Goal: Task Accomplishment & Management: Use online tool/utility

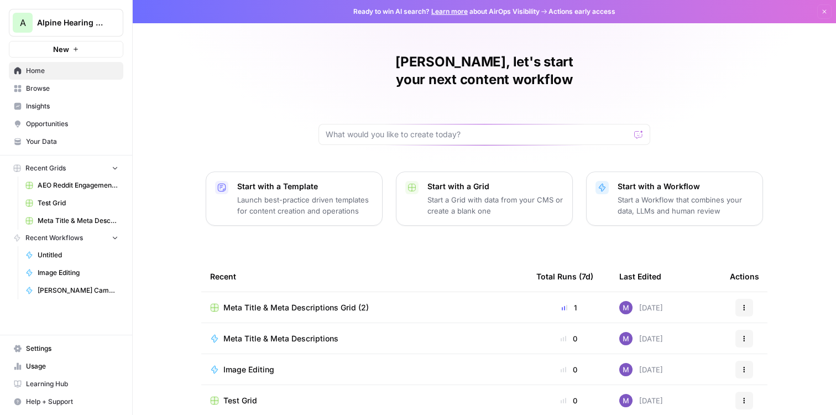
scroll to position [94, 0]
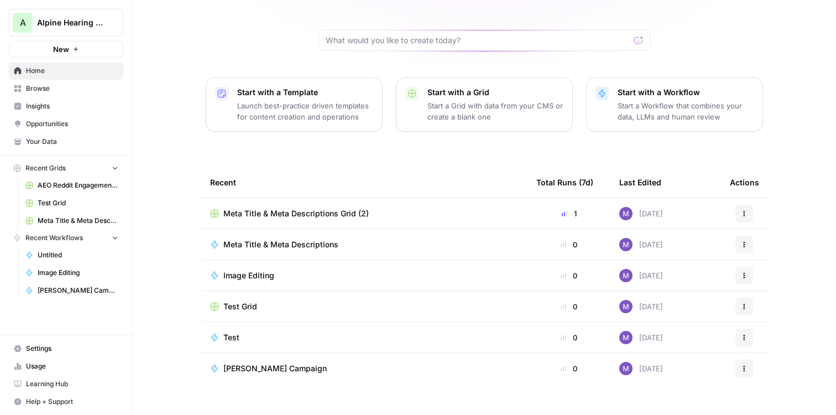
click at [299, 239] on span "Meta Title & Meta Descriptions" at bounding box center [281, 244] width 115 height 11
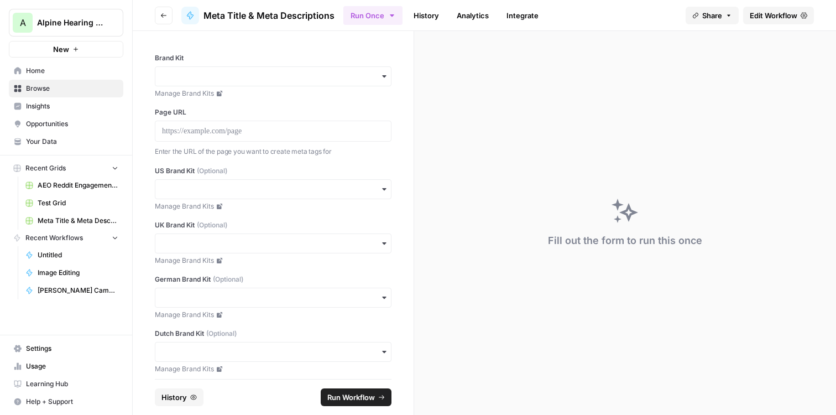
click at [271, 202] on link "Manage Brand Kits" at bounding box center [273, 206] width 237 height 10
click at [49, 138] on span "Your Data" at bounding box center [72, 142] width 92 height 10
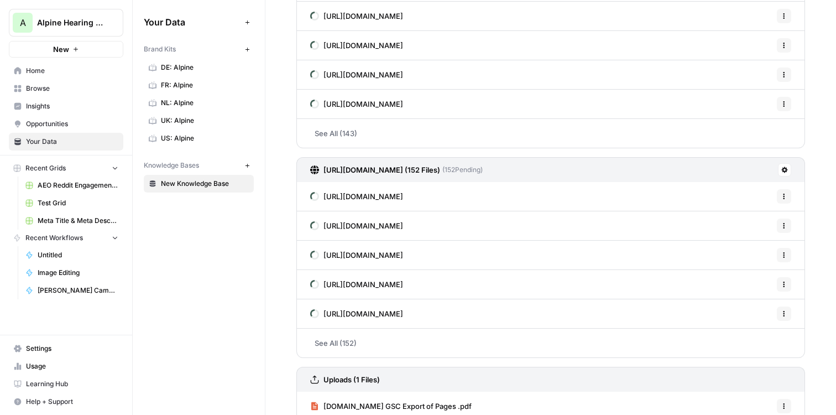
scroll to position [148, 0]
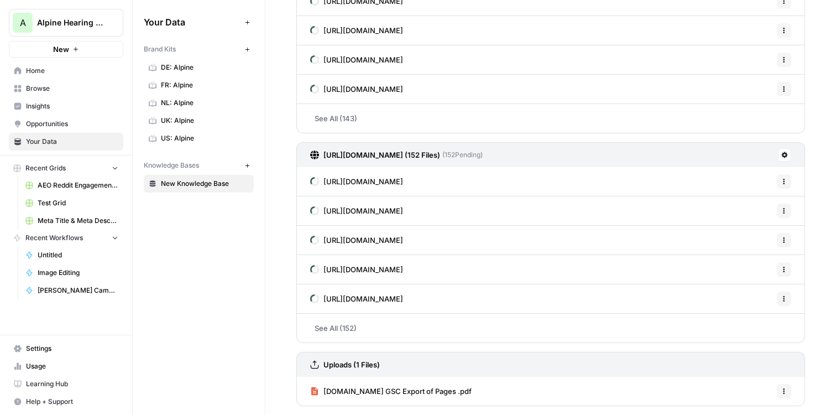
click at [393, 394] on span "[DOMAIN_NAME] GSC Export of Pages .pdf" at bounding box center [398, 391] width 148 height 11
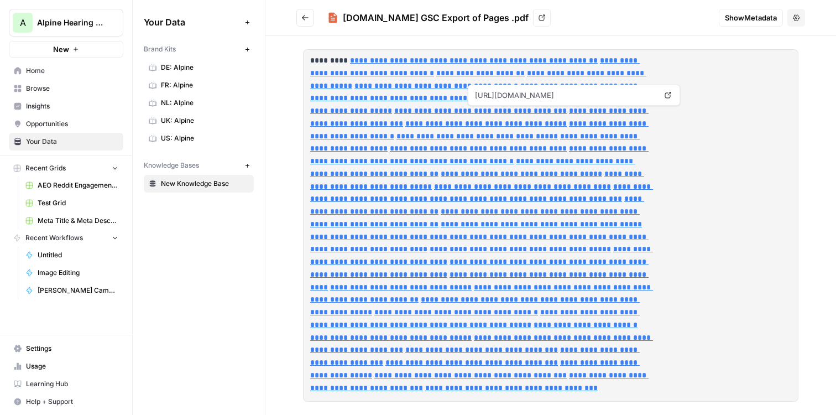
click at [309, 18] on icon "Go back" at bounding box center [306, 18] width 8 height 8
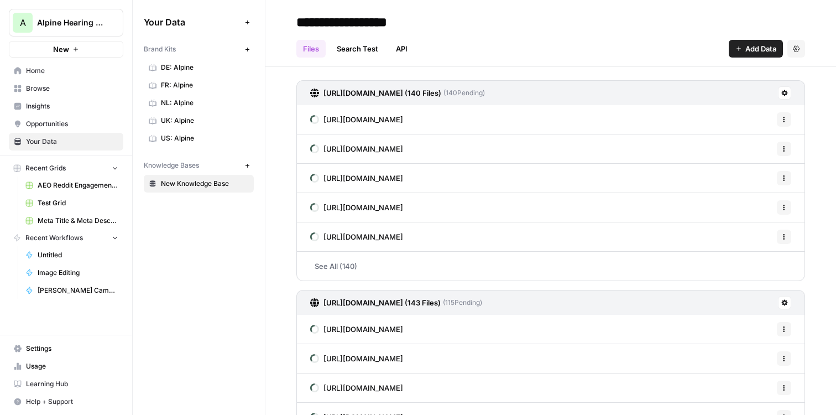
click at [185, 181] on span "New Knowledge Base" at bounding box center [205, 184] width 88 height 10
click at [756, 40] on button "Add Data" at bounding box center [756, 49] width 54 height 18
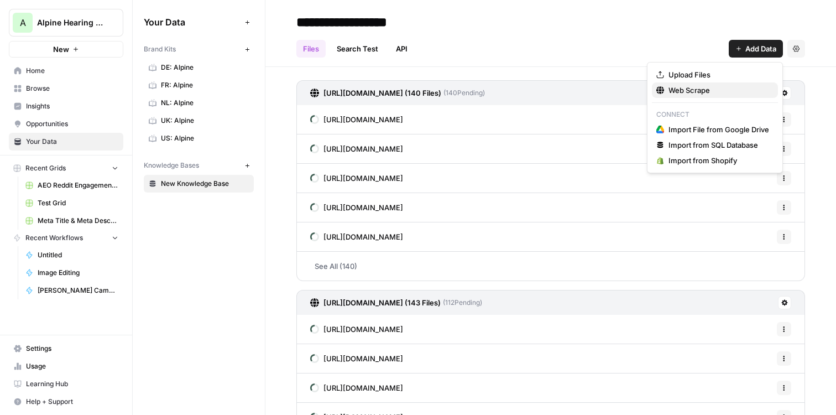
click at [713, 89] on span "Web Scrape" at bounding box center [719, 90] width 101 height 11
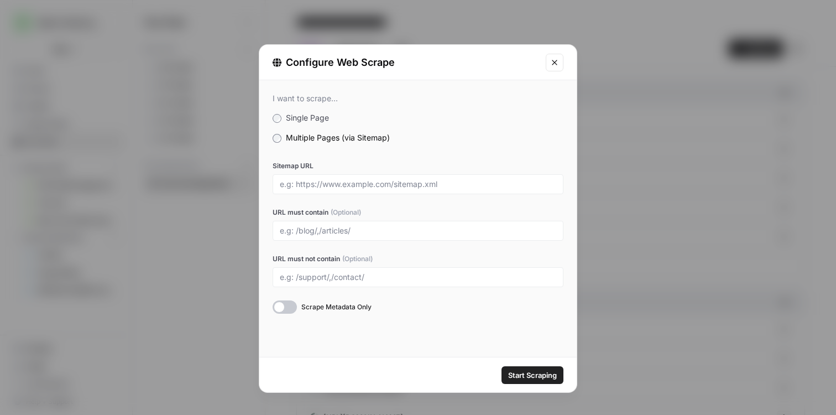
click at [359, 175] on div at bounding box center [418, 184] width 291 height 20
click at [361, 191] on div at bounding box center [418, 184] width 291 height 20
click at [364, 181] on input "Sitemap URL" at bounding box center [418, 184] width 277 height 10
paste input "https://www.alpine.nl/sitemap.xml"
type input "https://www.alpine.nl/sitemap.xml"
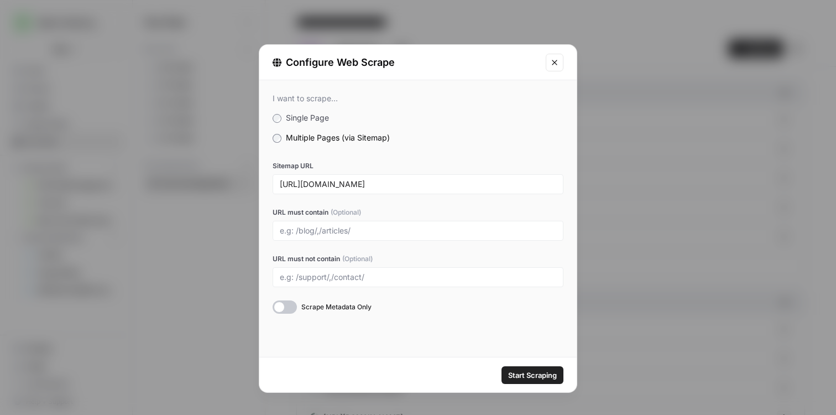
click at [515, 371] on span "Start Scraping" at bounding box center [532, 375] width 49 height 11
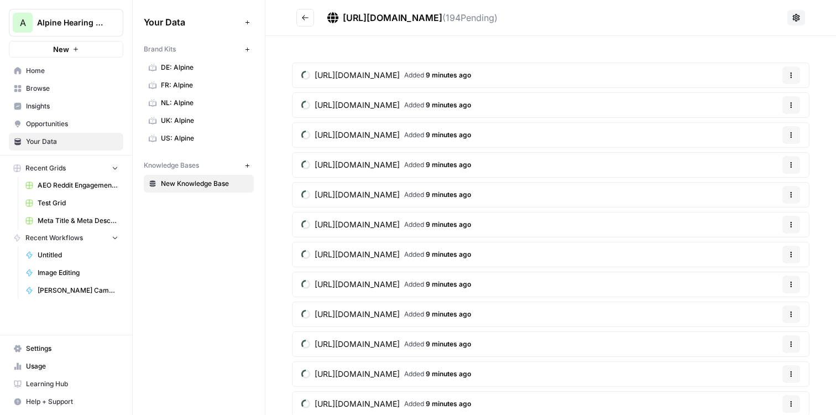
click at [195, 185] on span "New Knowledge Base" at bounding box center [205, 184] width 88 height 10
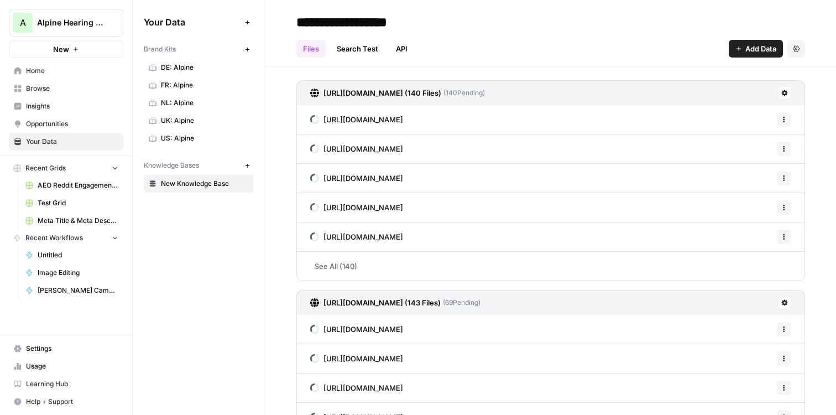
click at [179, 138] on span "US: Alpine" at bounding box center [205, 138] width 88 height 10
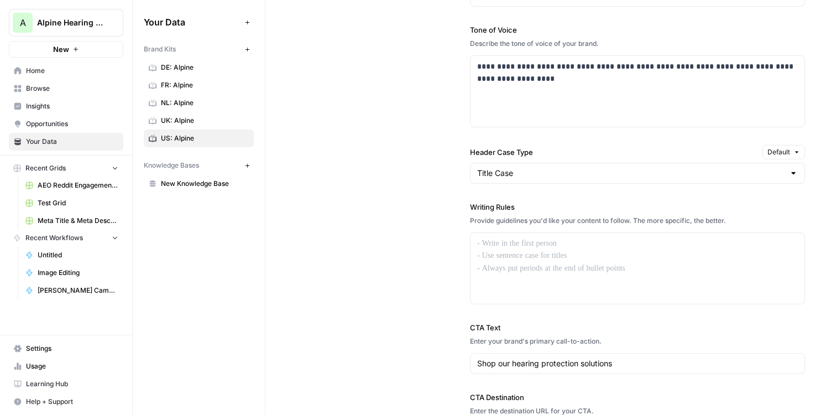
scroll to position [861, 0]
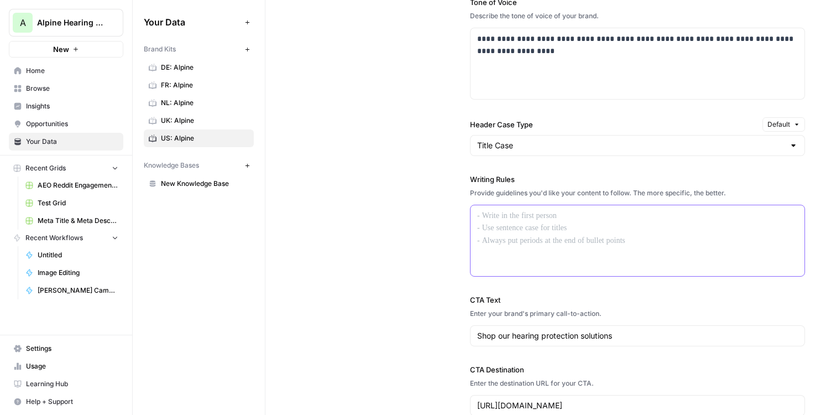
click at [548, 220] on p at bounding box center [637, 216] width 321 height 13
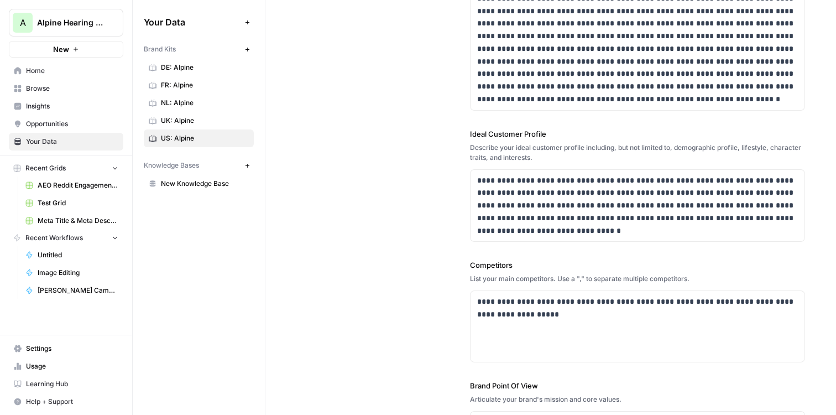
scroll to position [200, 0]
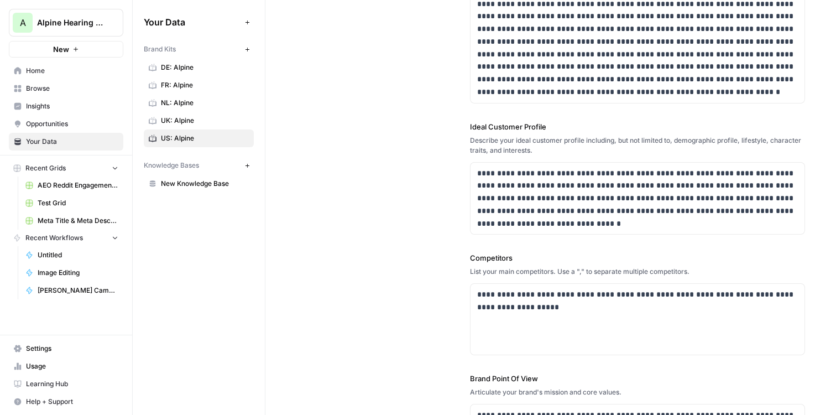
click at [193, 122] on span "UK: Alpine" at bounding box center [205, 121] width 88 height 10
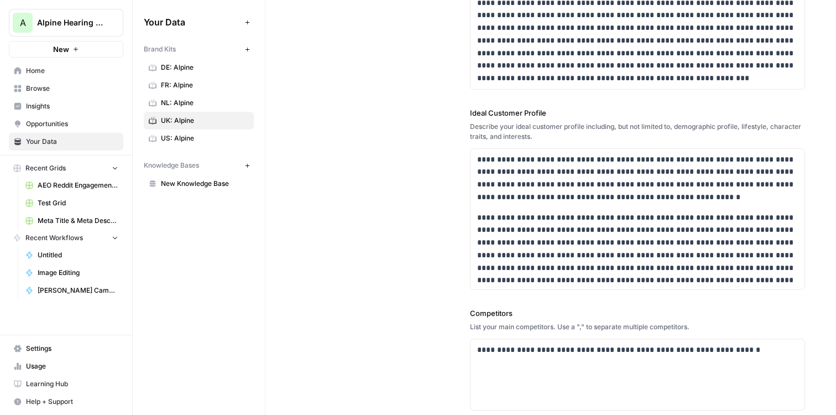
scroll to position [14, 0]
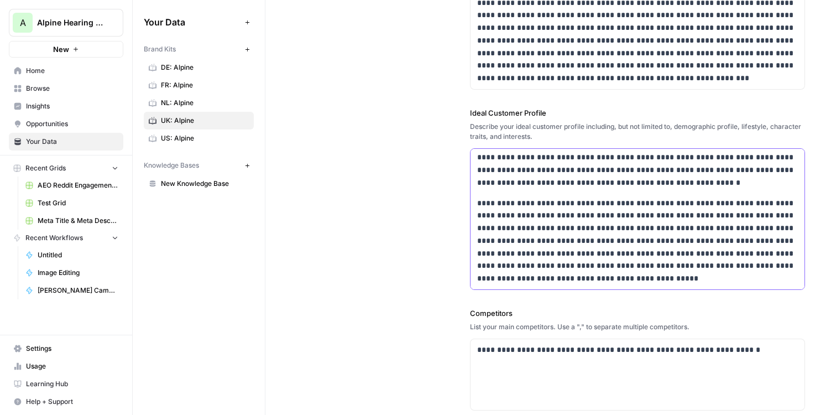
click at [544, 282] on p "**********" at bounding box center [637, 241] width 321 height 88
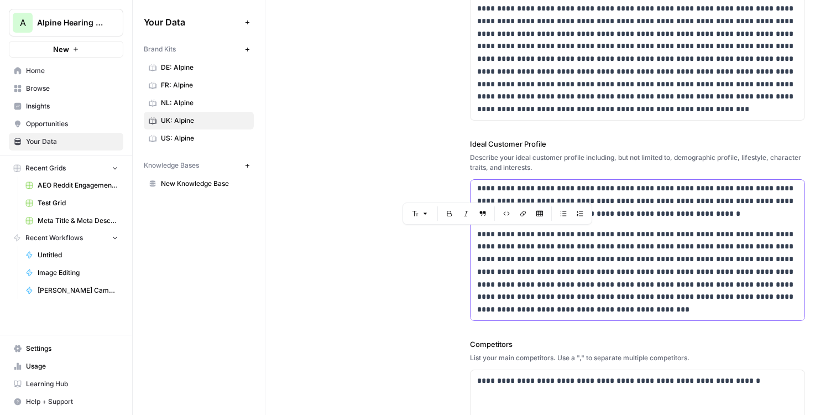
drag, startPoint x: 477, startPoint y: 247, endPoint x: 754, endPoint y: 330, distance: 288.1
click at [754, 330] on div "**********" at bounding box center [637, 229] width 335 height 710
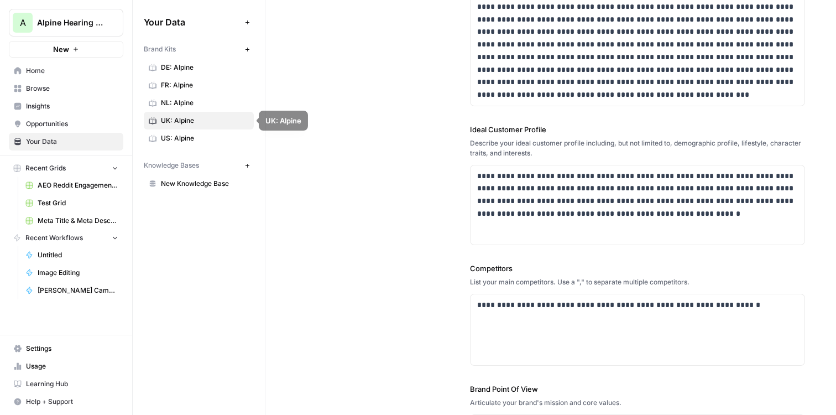
click at [177, 136] on span "US: Alpine" at bounding box center [205, 138] width 88 height 10
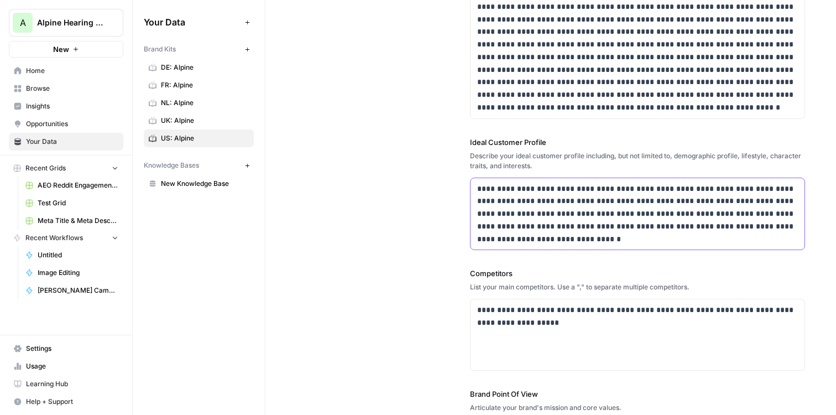
click at [543, 246] on div "**********" at bounding box center [638, 214] width 334 height 72
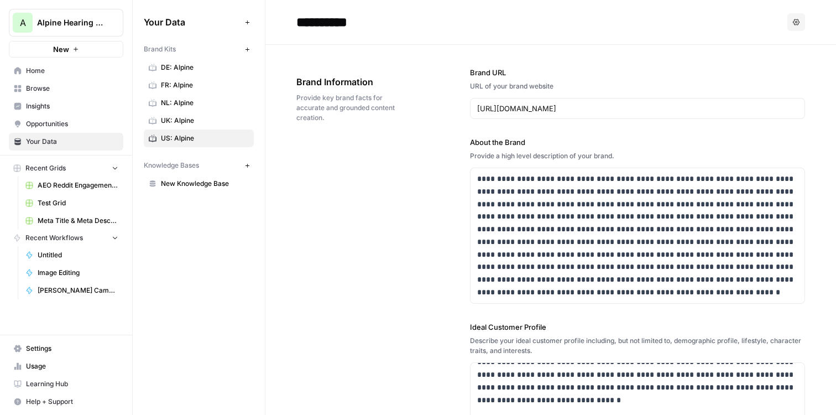
click at [185, 118] on span "UK: Alpine" at bounding box center [205, 121] width 88 height 10
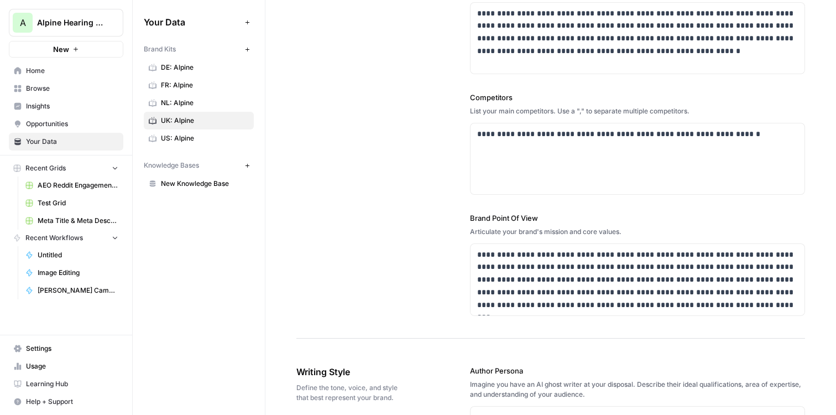
scroll to position [380, 0]
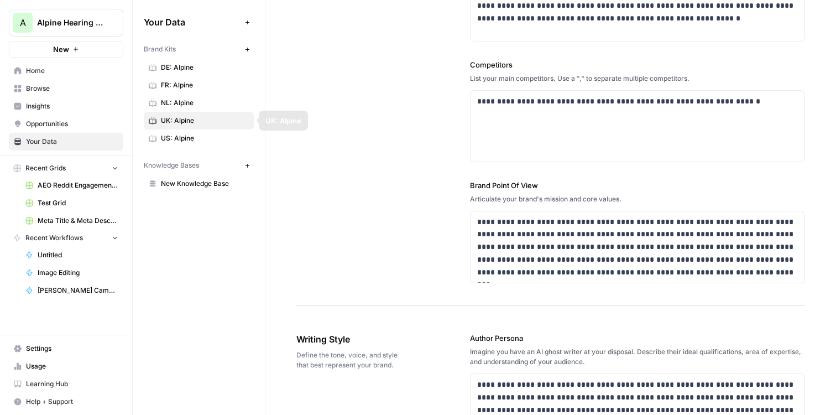
click at [179, 133] on span "US: Alpine" at bounding box center [205, 138] width 88 height 10
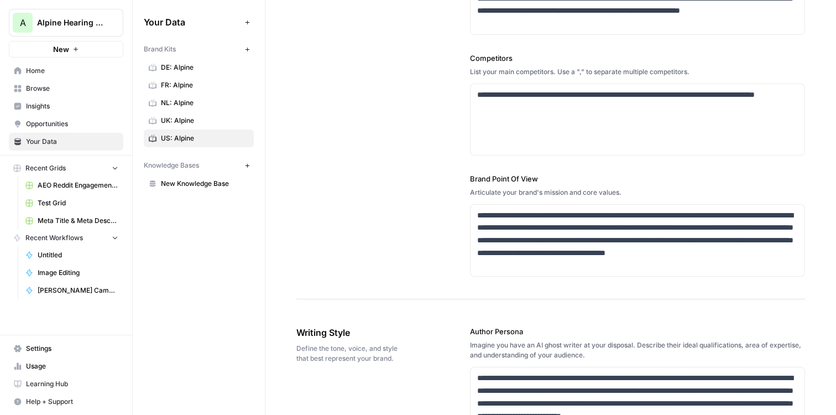
scroll to position [466, 0]
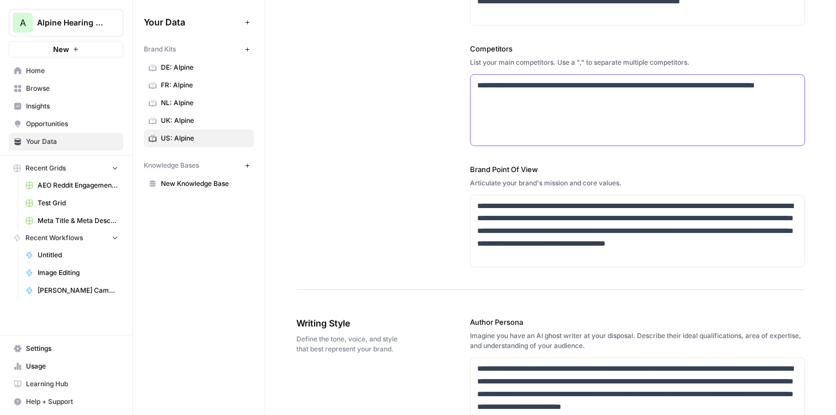
click at [558, 106] on div "**********" at bounding box center [638, 110] width 334 height 71
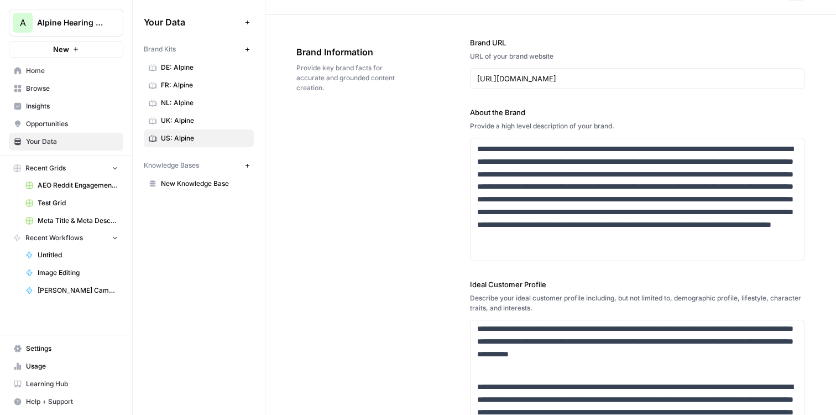
scroll to position [0, 0]
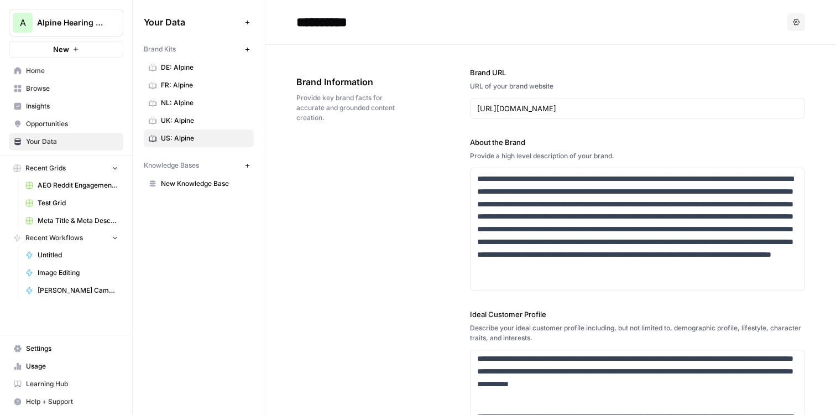
click at [188, 182] on span "New Knowledge Base" at bounding box center [205, 184] width 88 height 10
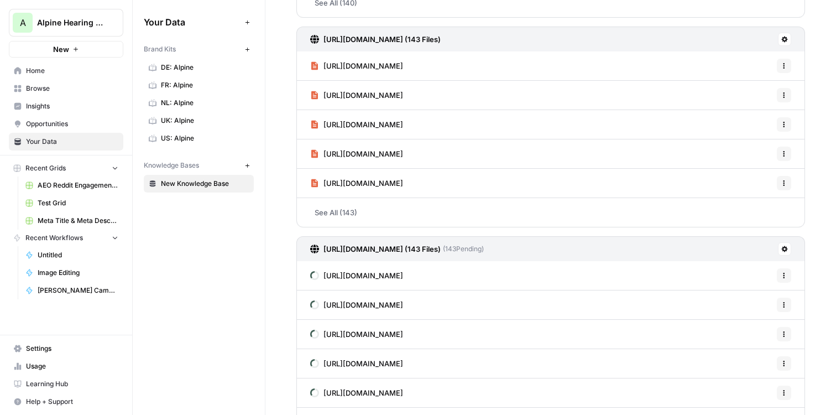
scroll to position [274, 0]
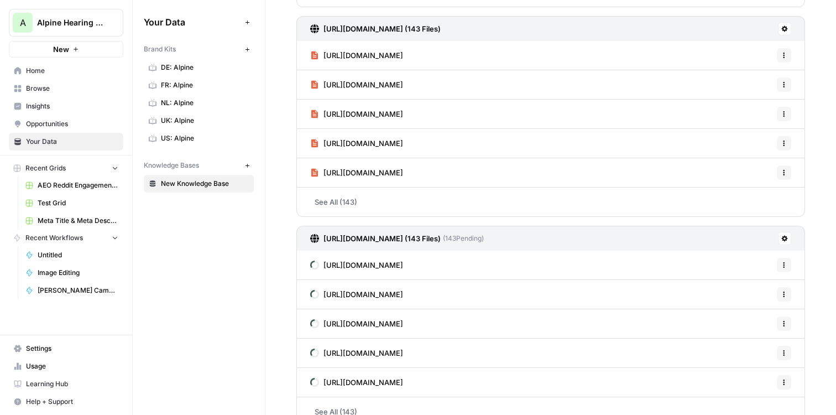
click at [332, 204] on link "See All (143)" at bounding box center [551, 202] width 509 height 29
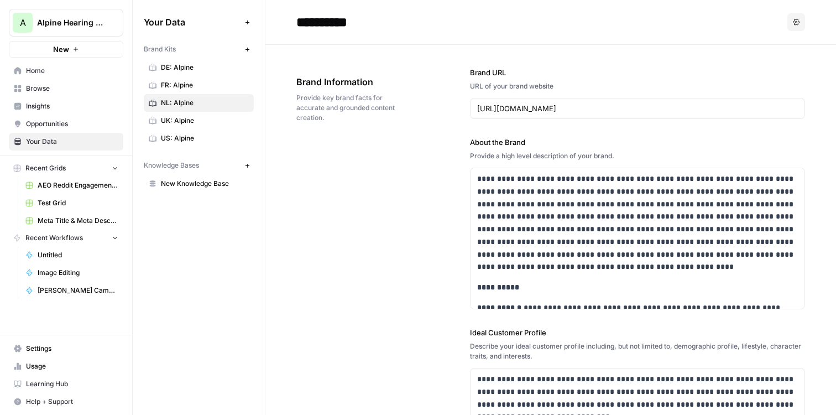
click at [197, 183] on span "New Knowledge Base" at bounding box center [205, 184] width 88 height 10
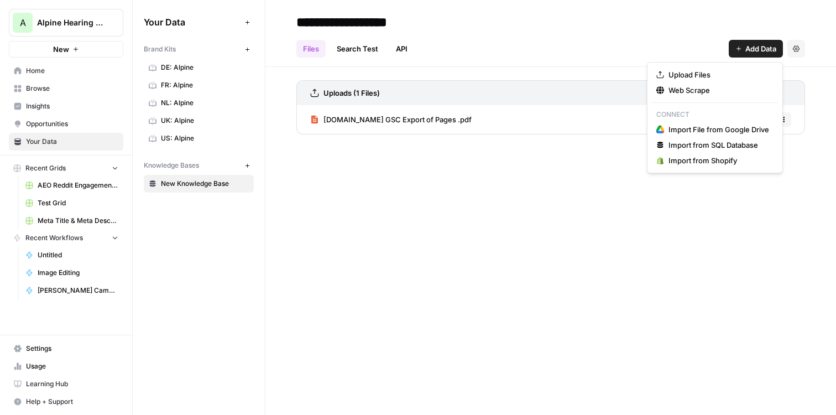
click at [759, 53] on span "Add Data" at bounding box center [761, 48] width 31 height 11
click at [698, 90] on span "Web Scrape" at bounding box center [719, 90] width 101 height 11
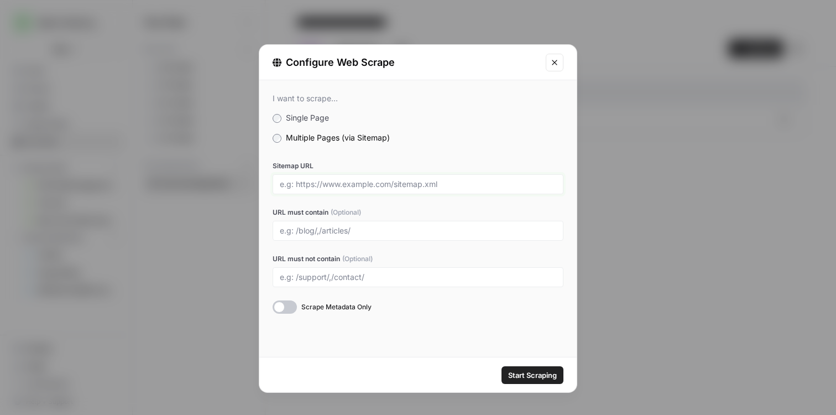
click at [327, 183] on input "Sitemap URL" at bounding box center [418, 184] width 277 height 10
paste input "[URL][DOMAIN_NAME]"
type input "https://www.alpinehearingprotection.com/sitemap.xml"
click at [530, 381] on button "Start Scraping" at bounding box center [533, 375] width 62 height 18
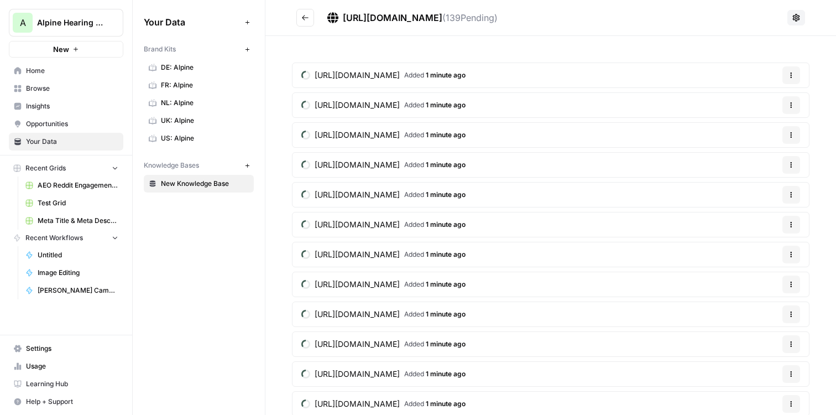
click at [199, 184] on span "New Knowledge Base" at bounding box center [205, 184] width 88 height 10
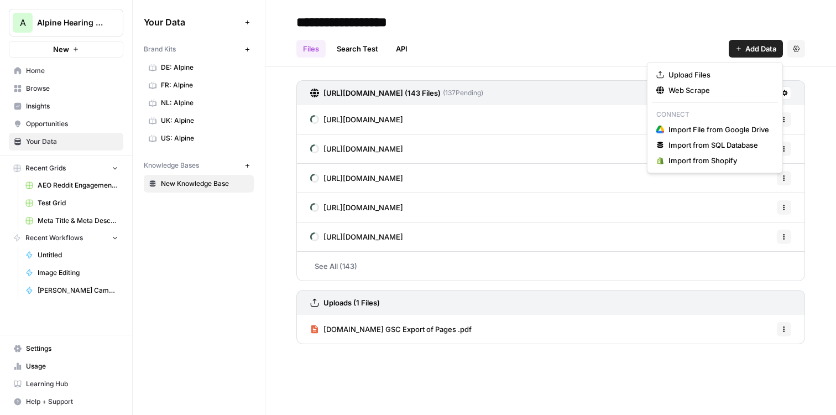
click at [754, 44] on span "Add Data" at bounding box center [761, 48] width 31 height 11
click at [718, 90] on span "Web Scrape" at bounding box center [719, 90] width 101 height 11
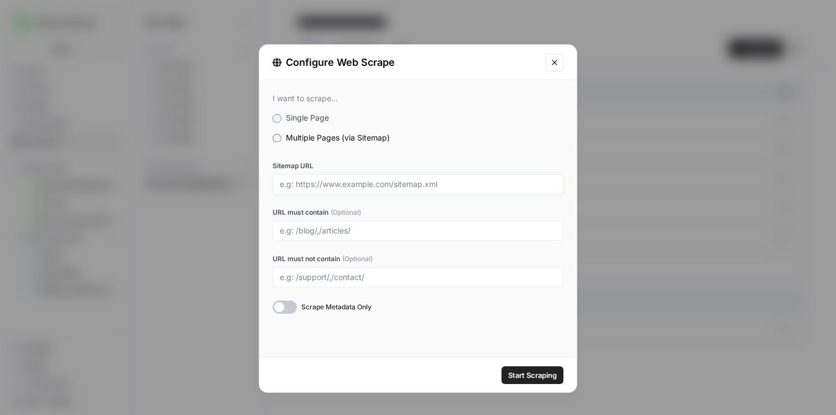
click at [356, 183] on input "Sitemap URL" at bounding box center [418, 184] width 277 height 10
paste input "https://www.alpineprotectionauditive.fr/sitemap.xml"
type input "https://www.alpineprotectionauditive.fr/sitemap.xml"
click at [529, 376] on span "Start Scraping" at bounding box center [532, 375] width 49 height 11
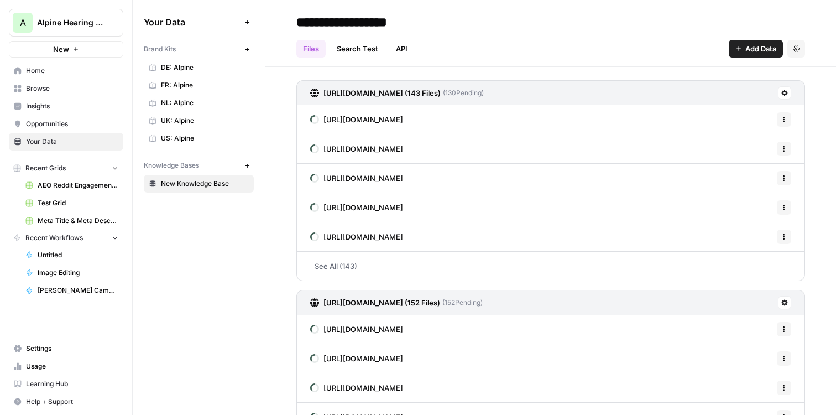
click at [216, 181] on span "New Knowledge Base" at bounding box center [205, 184] width 88 height 10
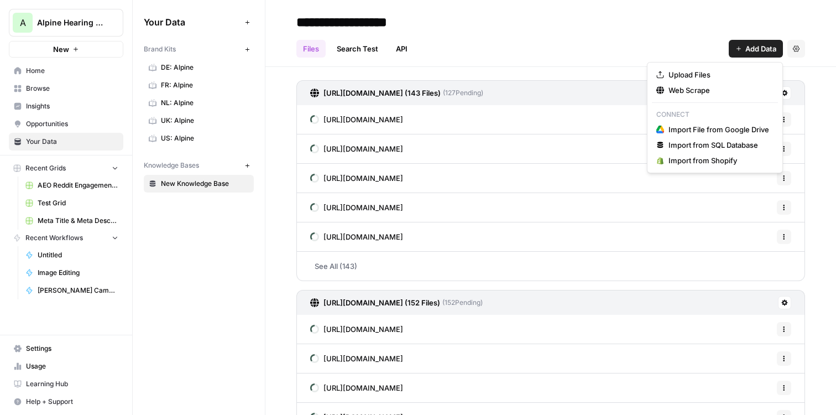
click at [756, 48] on span "Add Data" at bounding box center [761, 48] width 31 height 11
click at [724, 92] on span "Web Scrape" at bounding box center [719, 90] width 101 height 11
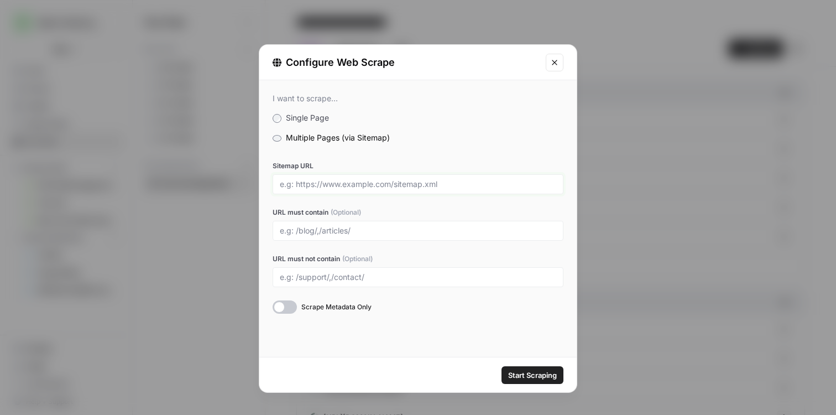
click at [337, 189] on div at bounding box center [418, 184] width 291 height 20
paste input "https://www.alpine-gehoerschutz.de/sitemap.xml"
type input "https://www.alpine-gehoerschutz.de/sitemap.xml"
click at [528, 376] on span "Start Scraping" at bounding box center [532, 375] width 49 height 11
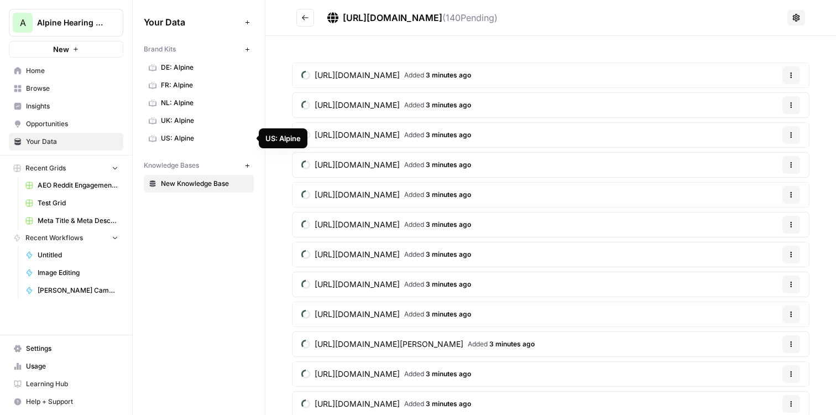
click at [176, 144] on link "US: Alpine" at bounding box center [199, 138] width 110 height 18
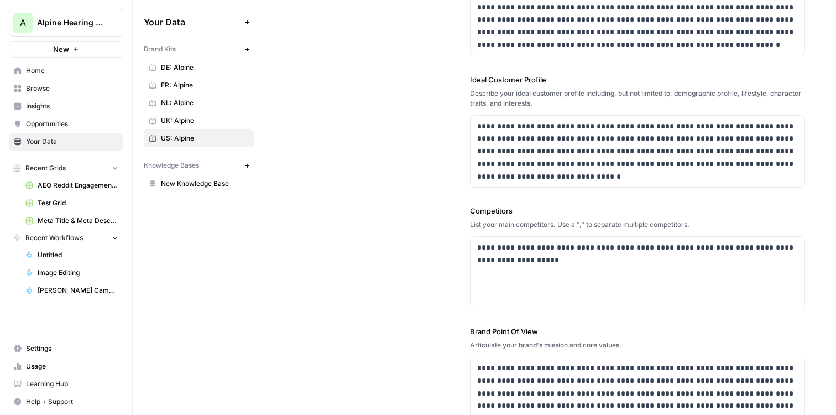
scroll to position [247, 0]
click at [565, 265] on p "**********" at bounding box center [637, 254] width 321 height 25
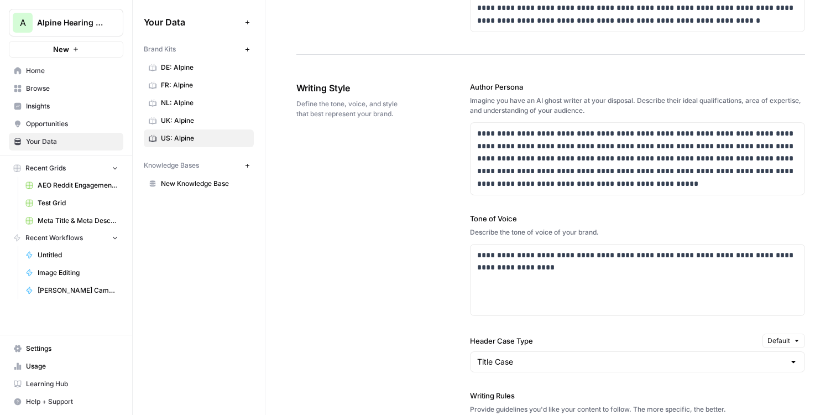
scroll to position [646, 0]
click at [616, 178] on p "**********" at bounding box center [637, 157] width 321 height 63
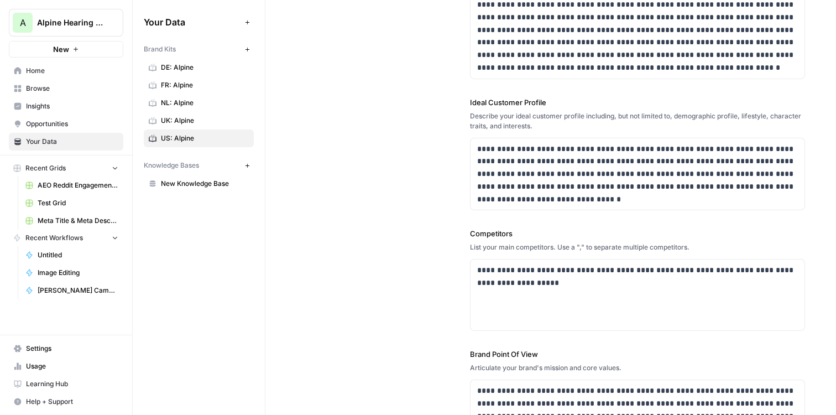
scroll to position [226, 0]
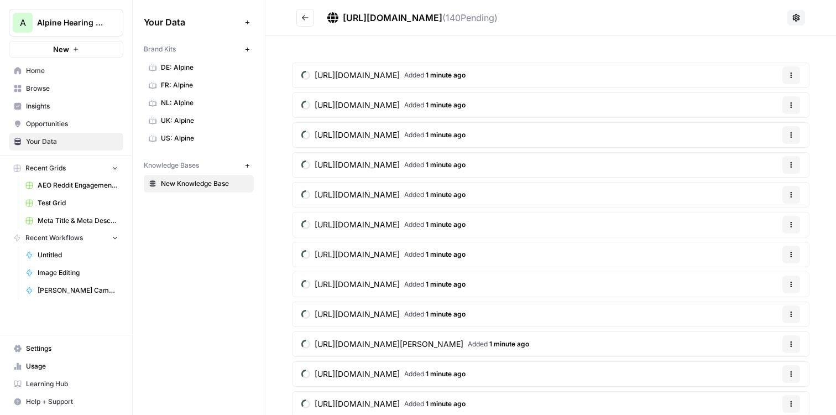
click at [191, 183] on span "New Knowledge Base" at bounding box center [205, 184] width 88 height 10
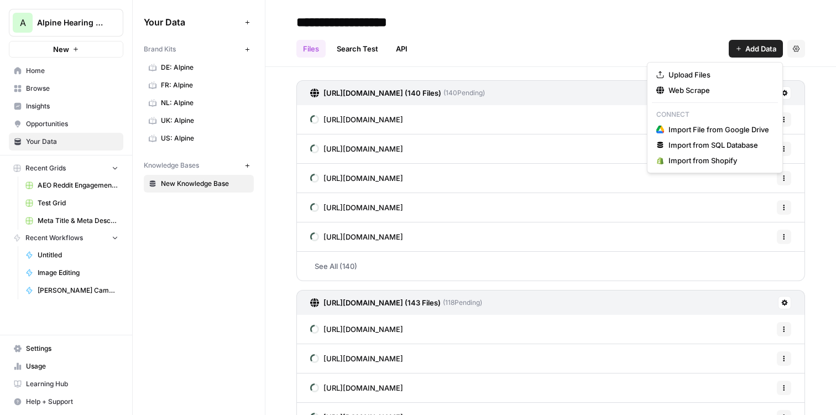
click at [756, 50] on span "Add Data" at bounding box center [761, 48] width 31 height 11
click at [676, 93] on span "Web Scrape" at bounding box center [719, 90] width 101 height 11
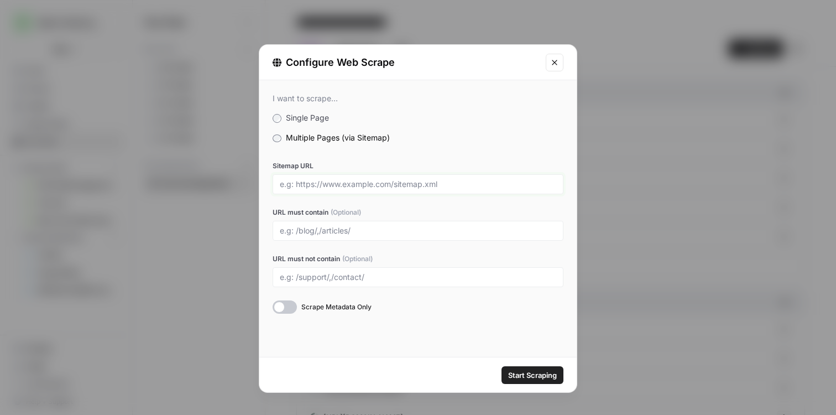
click at [336, 180] on input "Sitemap URL" at bounding box center [418, 184] width 277 height 10
paste input "[URL][DOMAIN_NAME]"
type input "[URL][DOMAIN_NAME]"
click at [509, 377] on span "Start Scraping" at bounding box center [532, 375] width 49 height 11
